Goal: Complete application form

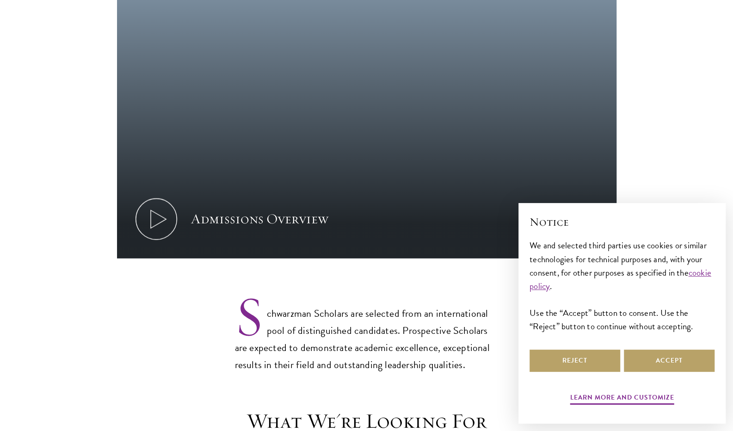
scroll to position [1340, 0]
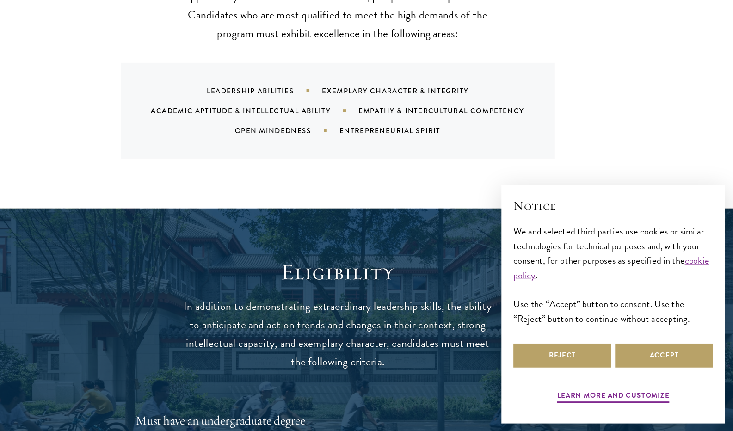
scroll to position [1799, 0]
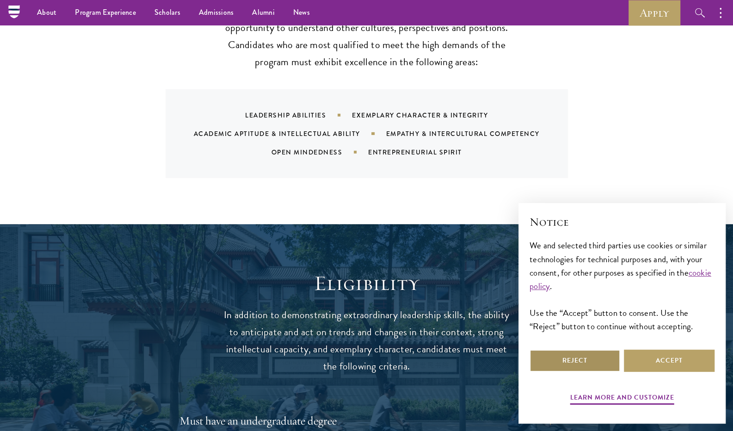
click at [604, 365] on button "Reject" at bounding box center [575, 361] width 91 height 22
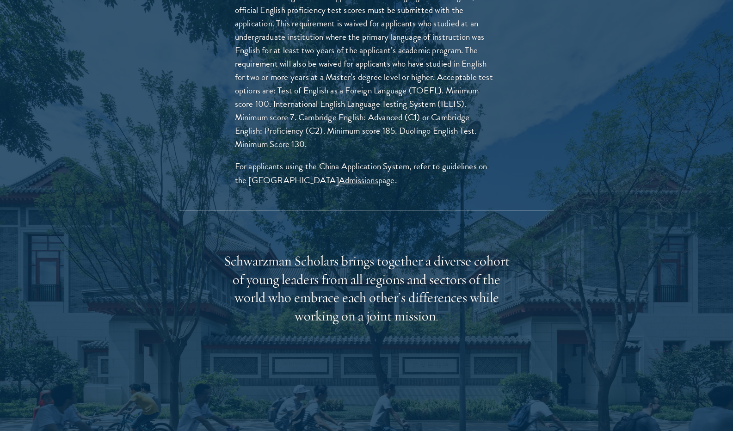
scroll to position [2340, 0]
